Goal: Navigation & Orientation: Find specific page/section

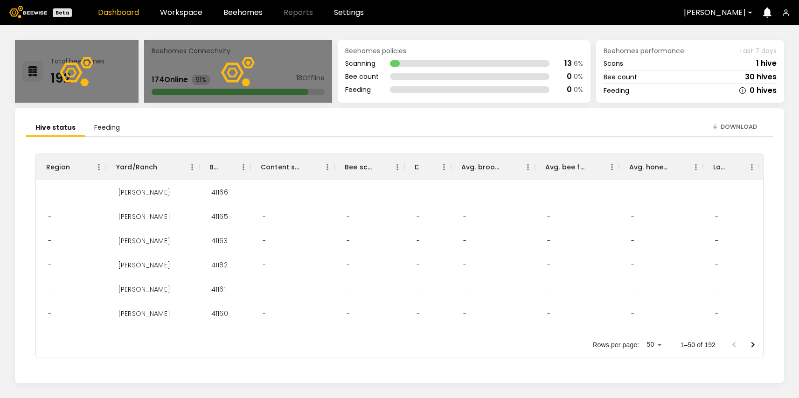
click at [247, 19] on header "Beta Dashboard Workspace Beehomes Reports Settings [PERSON_NAME]" at bounding box center [399, 12] width 799 height 25
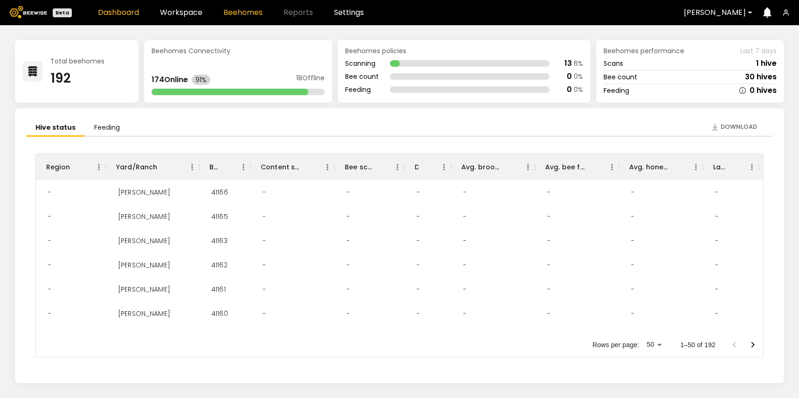
click at [247, 12] on link "Beehomes" at bounding box center [243, 12] width 39 height 7
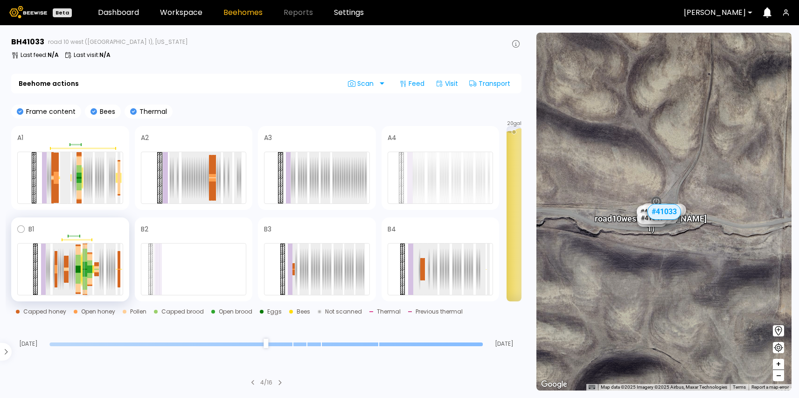
click at [86, 260] on div at bounding box center [86, 255] width 3 height 13
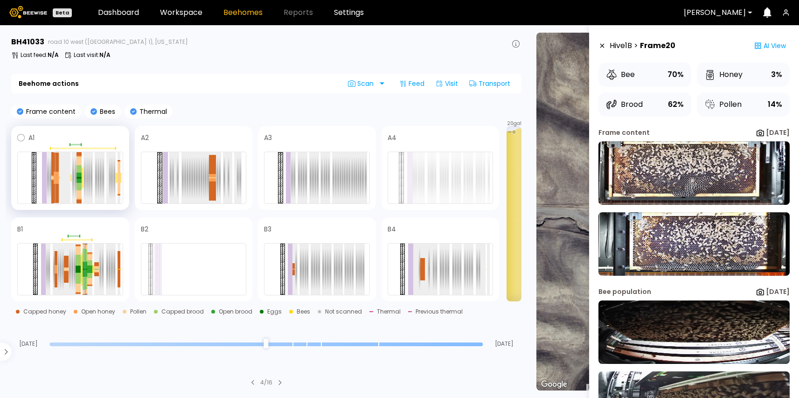
click at [56, 175] on div at bounding box center [57, 175] width 3 height 6
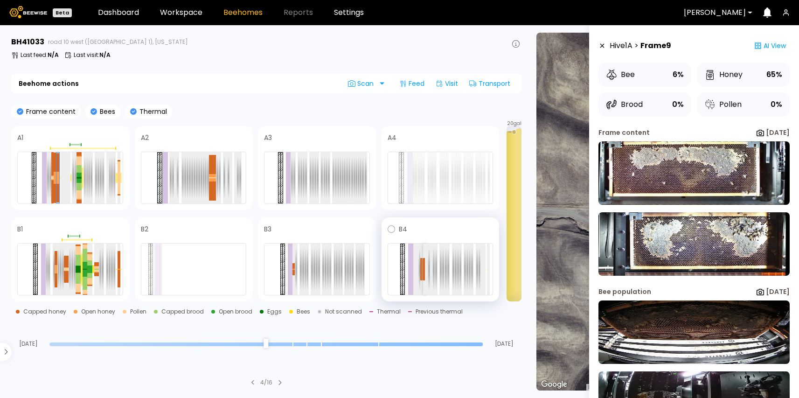
click at [425, 268] on div at bounding box center [441, 269] width 106 height 52
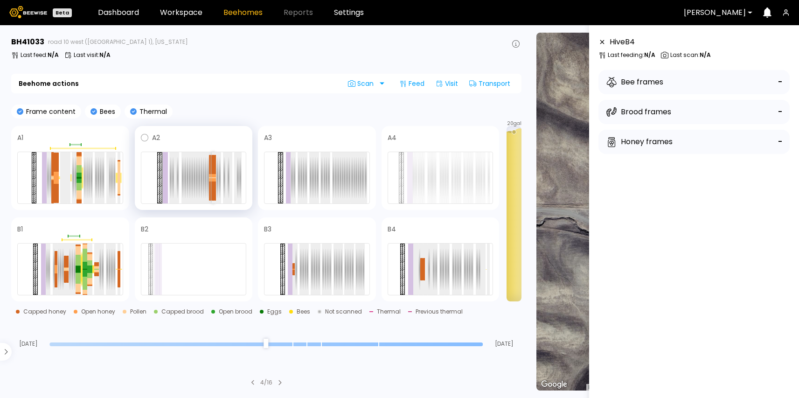
click at [212, 170] on div at bounding box center [213, 164] width 3 height 19
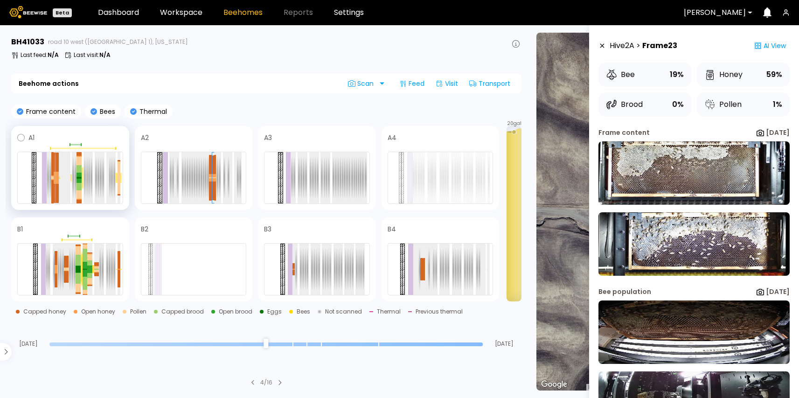
click at [56, 177] on div at bounding box center [57, 175] width 3 height 6
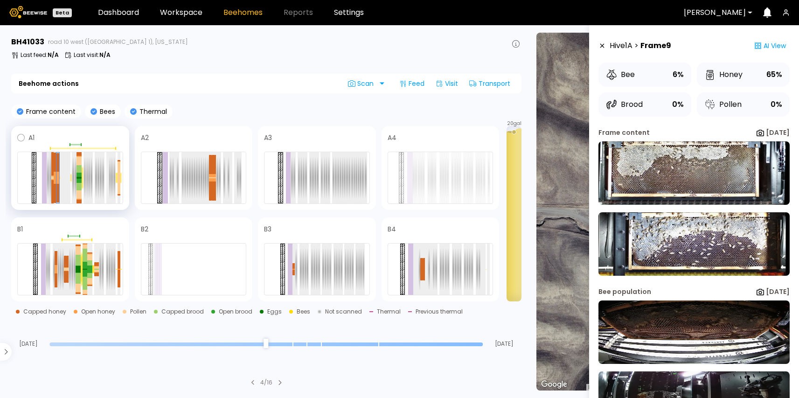
click at [53, 176] on div at bounding box center [52, 176] width 3 height 1
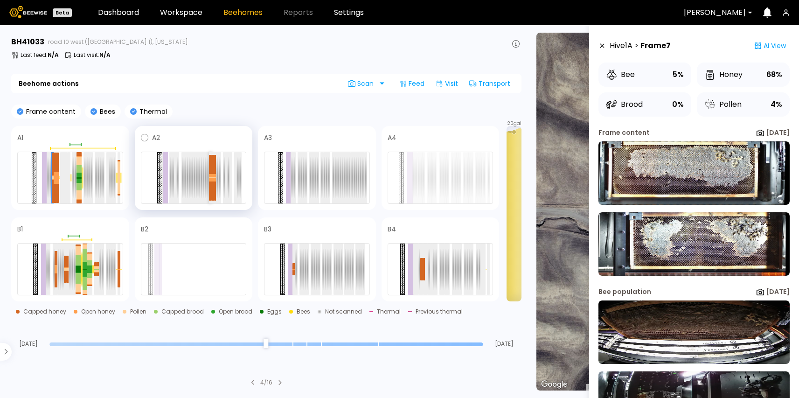
click at [211, 161] on div at bounding box center [210, 164] width 3 height 19
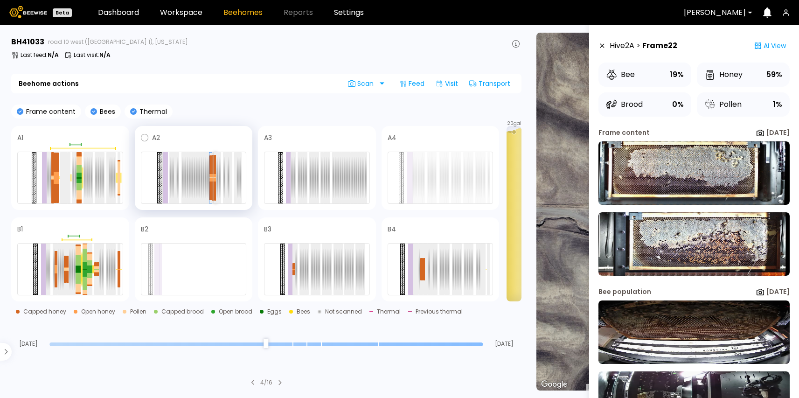
click at [214, 161] on div at bounding box center [215, 164] width 3 height 19
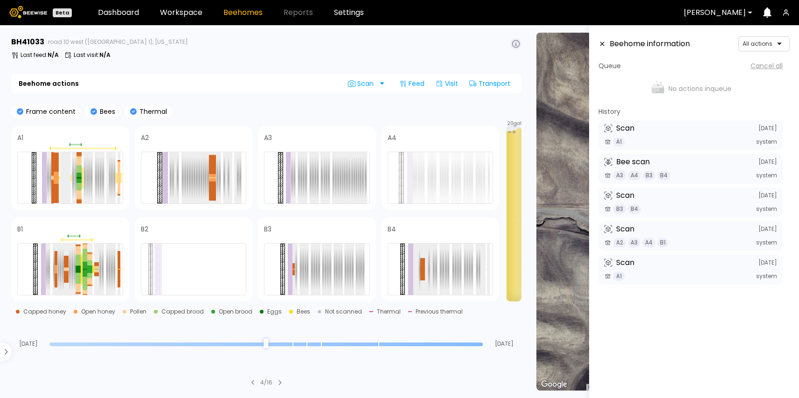
drag, startPoint x: 482, startPoint y: 343, endPoint x: 486, endPoint y: 338, distance: 6.6
click at [483, 343] on input "range" at bounding box center [266, 345] width 434 height 4
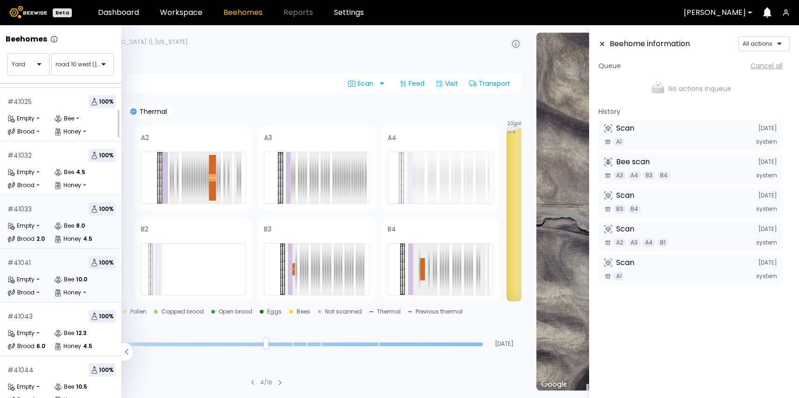
scroll to position [50, 0]
click at [54, 336] on icon at bounding box center [58, 333] width 8 height 8
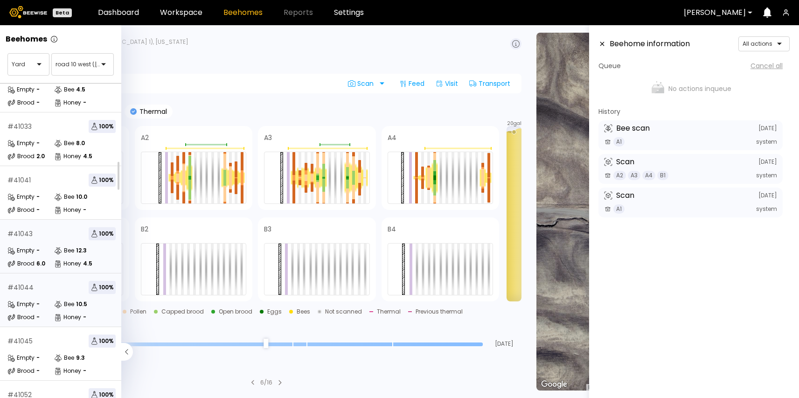
scroll to position [159, 0]
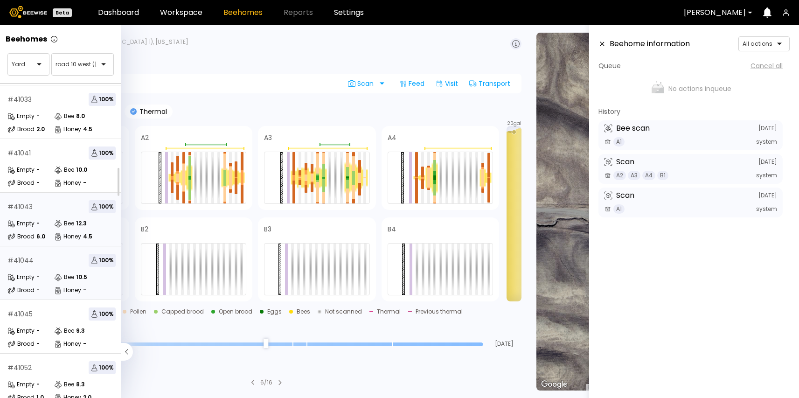
click at [43, 287] on div "Brood -" at bounding box center [30, 290] width 47 height 9
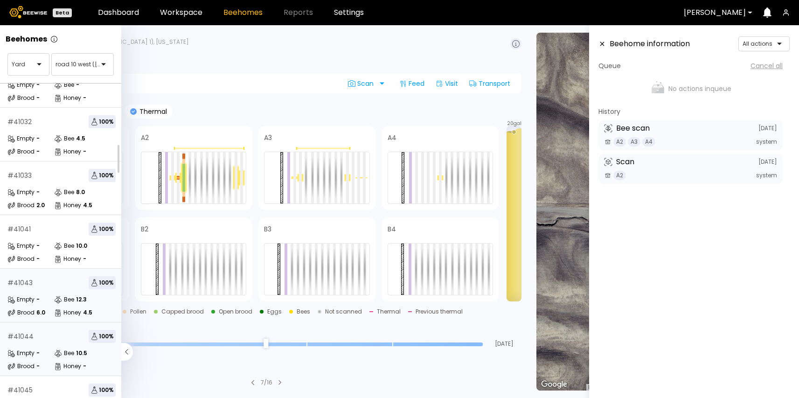
scroll to position [126, 0]
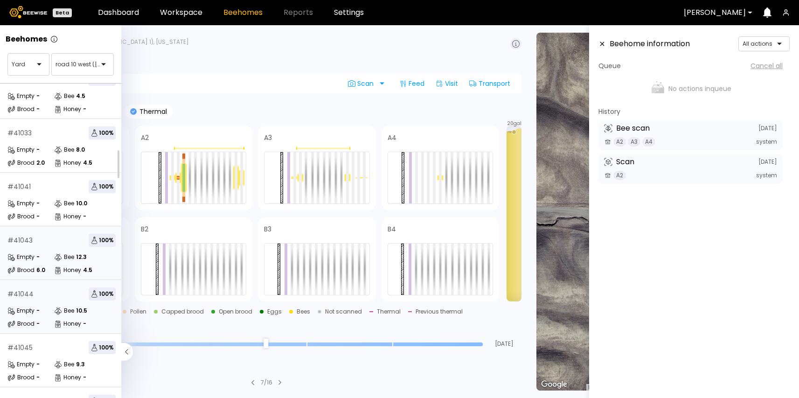
click at [39, 272] on div "6.0" at bounding box center [40, 270] width 9 height 6
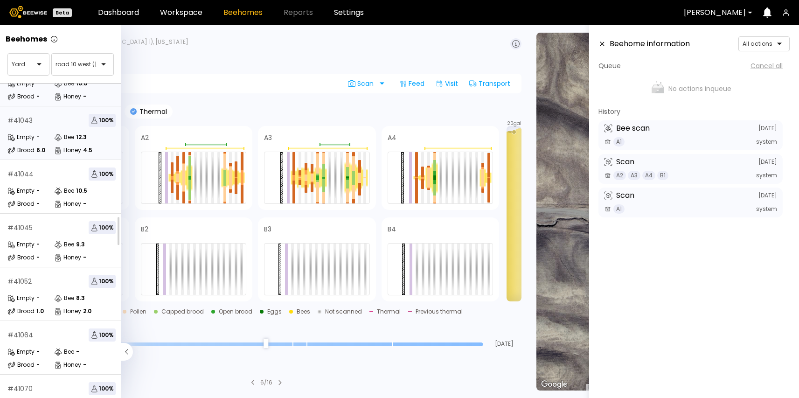
scroll to position [294, 0]
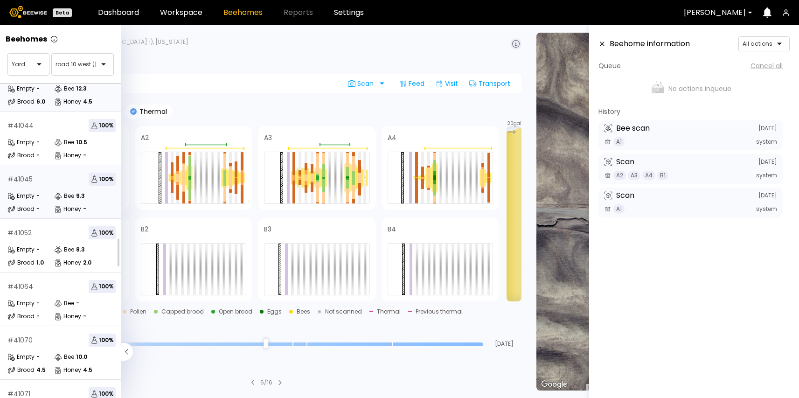
click at [41, 198] on div "Empty -" at bounding box center [30, 195] width 47 height 9
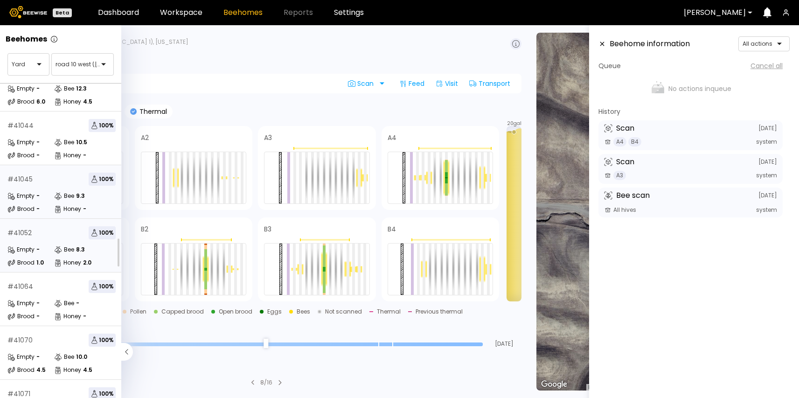
click at [43, 249] on div "Empty -" at bounding box center [30, 249] width 47 height 9
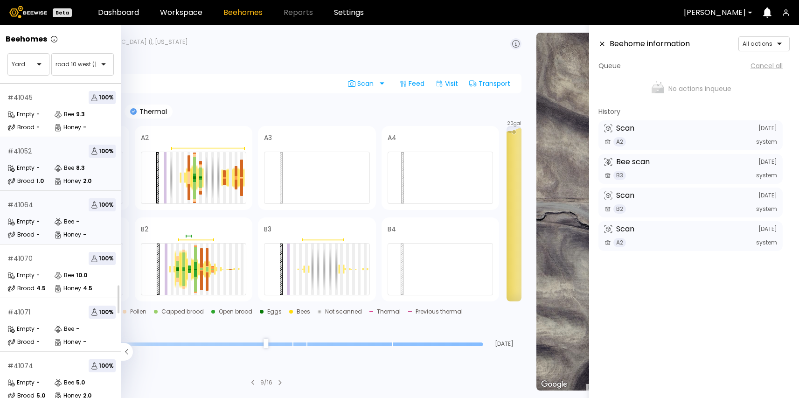
scroll to position [383, 0]
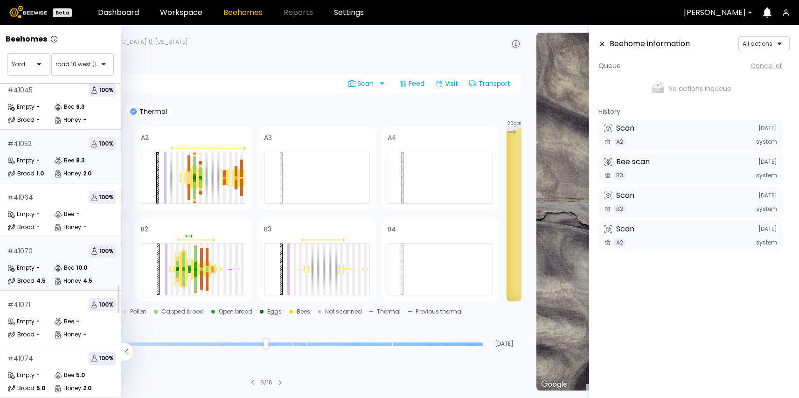
click at [51, 260] on div "# 41070 100 % Empty - Bee 10.0 Brood 4.5 Honey 4.5" at bounding box center [61, 264] width 123 height 54
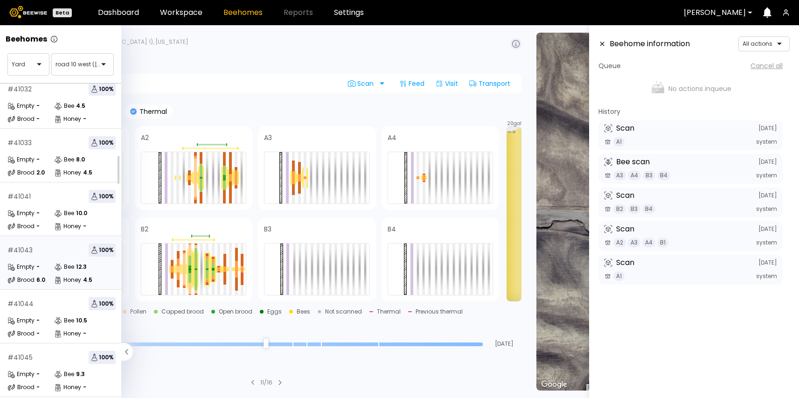
scroll to position [179, 0]
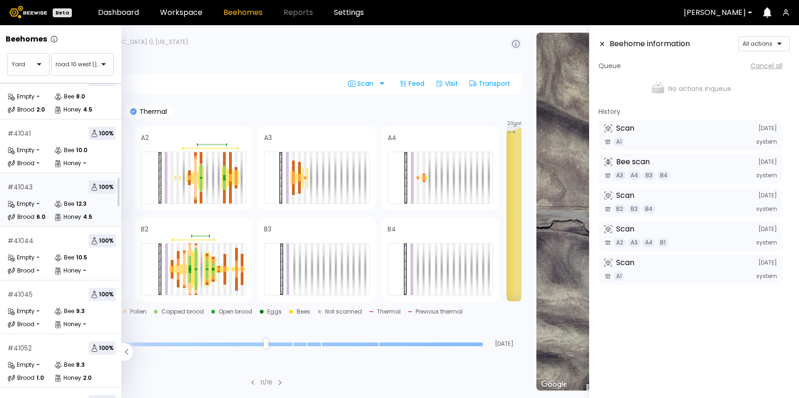
click at [43, 218] on div "6.0" at bounding box center [40, 217] width 9 height 6
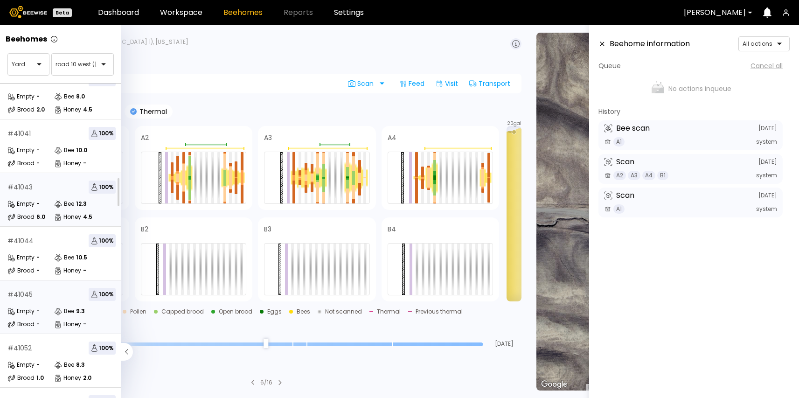
click at [53, 307] on div "Empty -" at bounding box center [30, 311] width 47 height 9
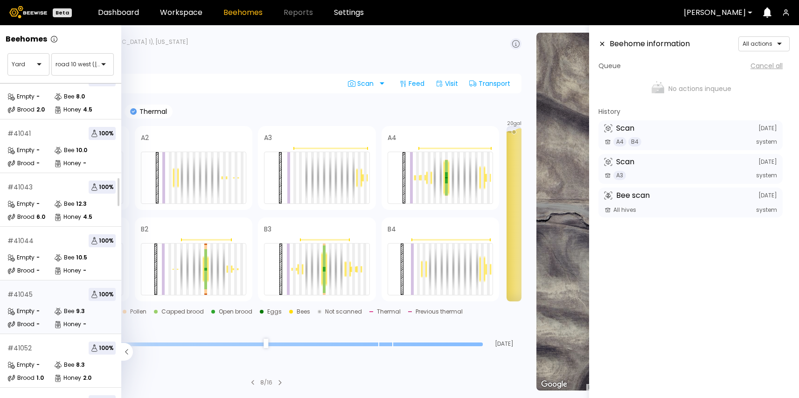
click at [47, 254] on div "Empty -" at bounding box center [30, 257] width 47 height 9
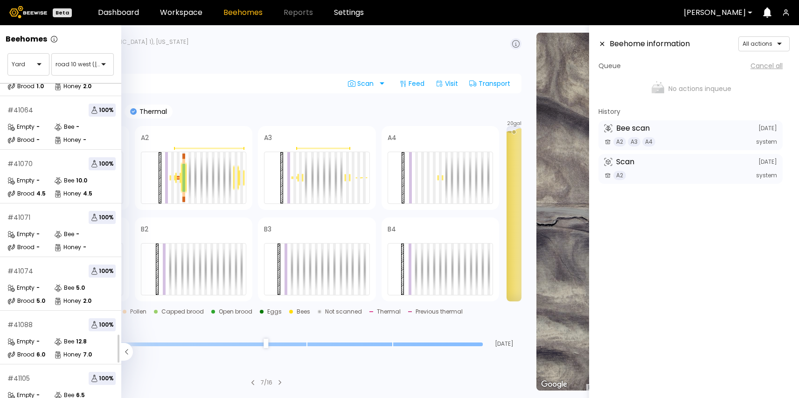
scroll to position [547, 0]
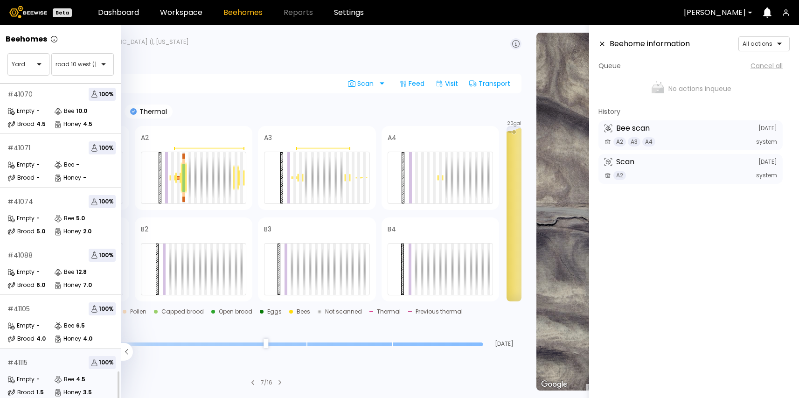
click at [77, 377] on div "4.5" at bounding box center [80, 380] width 9 height 6
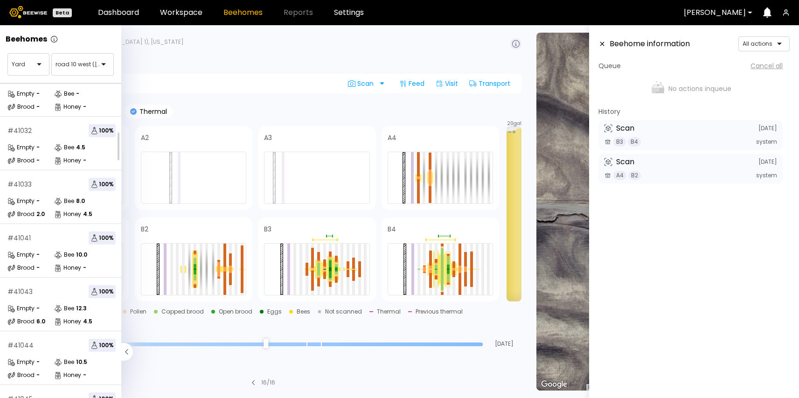
scroll to position [68, 0]
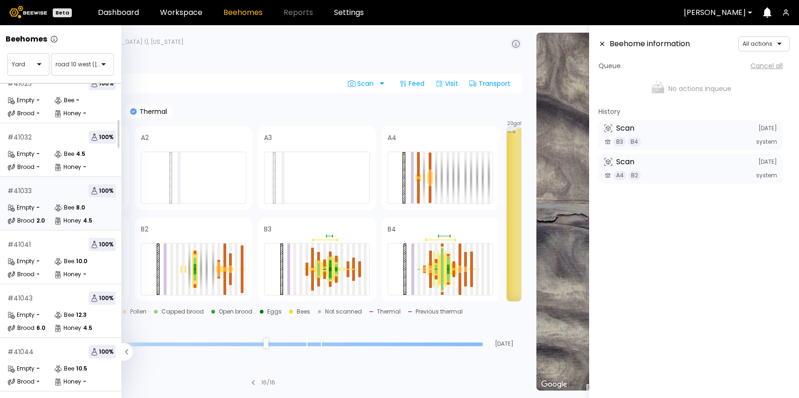
click at [57, 202] on div "# 41033 100 % Empty - Bee 8.0 Brood 2.0 Honey 4.5" at bounding box center [61, 204] width 123 height 54
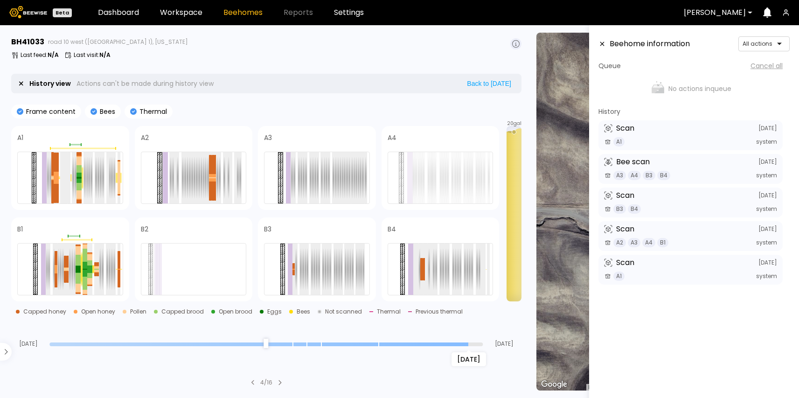
type input "*"
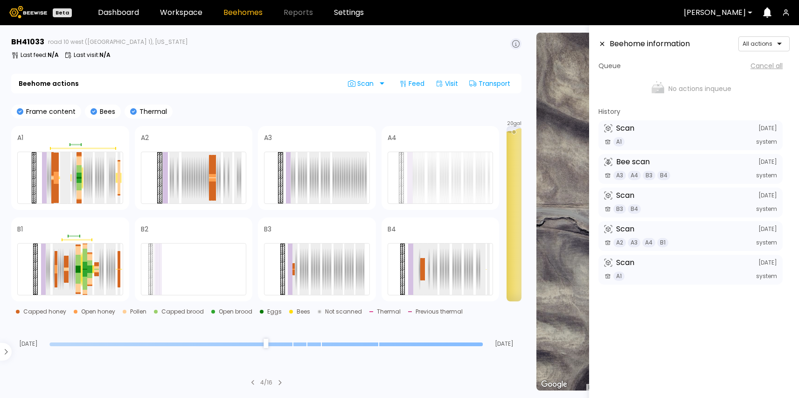
drag, startPoint x: 480, startPoint y: 347, endPoint x: 499, endPoint y: 341, distance: 19.9
click at [483, 343] on input "range" at bounding box center [266, 345] width 434 height 4
